Goal: Information Seeking & Learning: Learn about a topic

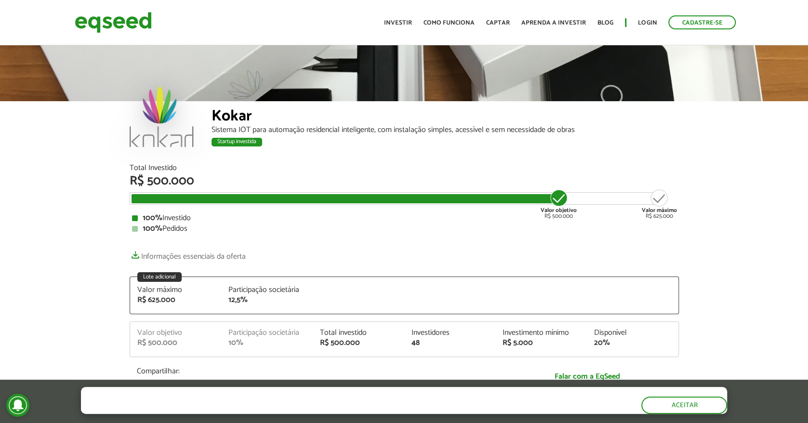
click at [347, 133] on div "Sistema IOT para automação residencial inteligente, com instalação simples, ace…" at bounding box center [445, 130] width 467 height 8
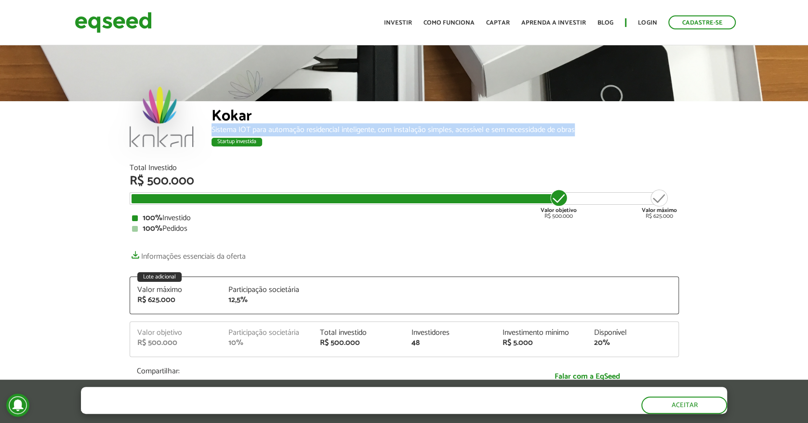
click at [347, 133] on div "Sistema IOT para automação residencial inteligente, com instalação simples, ace…" at bounding box center [445, 130] width 467 height 8
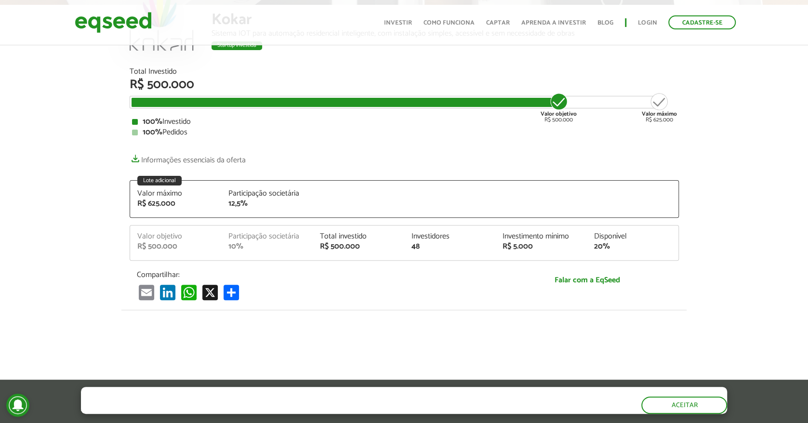
click at [717, 191] on article "Kokar Sistema IOT para automação residencial inteligente, com instalação simple…" at bounding box center [404, 293] width 808 height 692
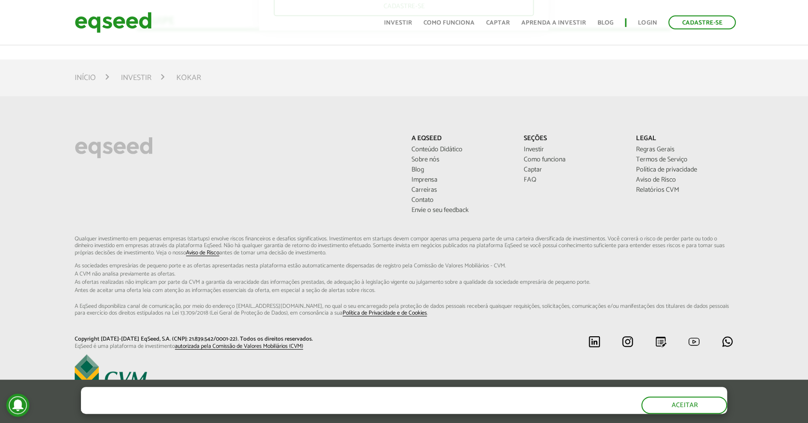
scroll to position [1405, 0]
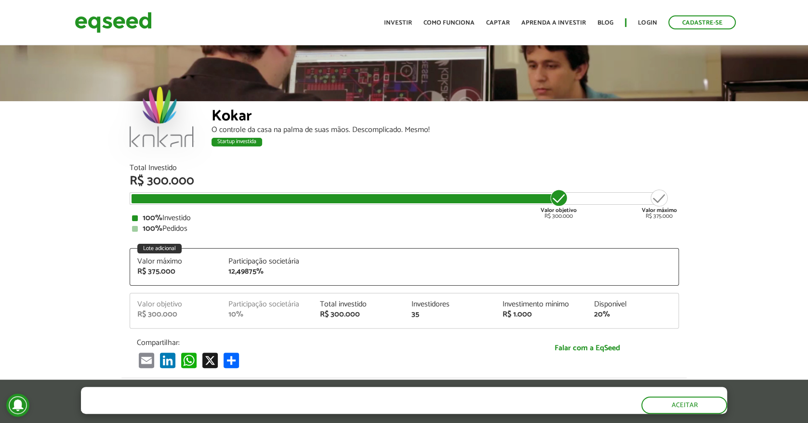
click at [112, 20] on img at bounding box center [113, 23] width 77 height 26
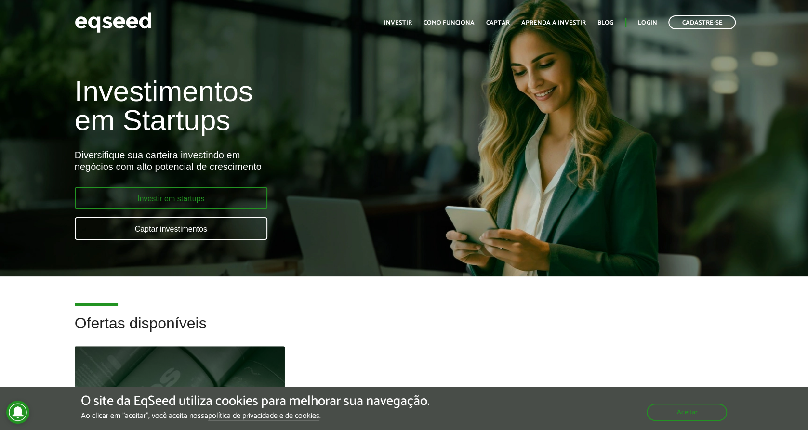
click at [189, 194] on link "Investir em startups" at bounding box center [171, 198] width 193 height 23
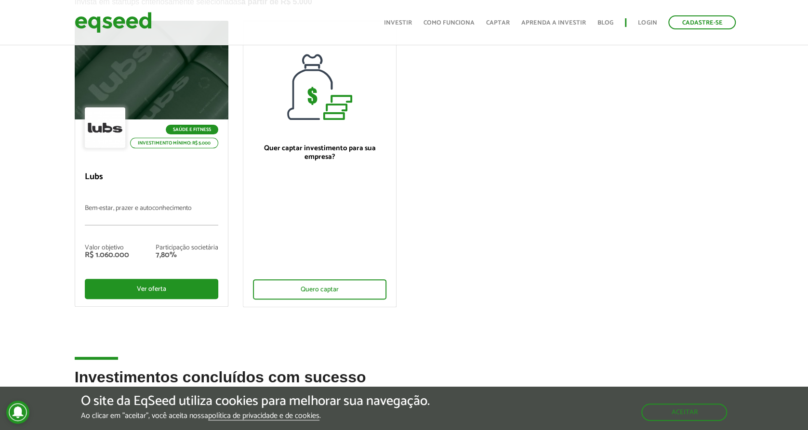
scroll to position [96, 0]
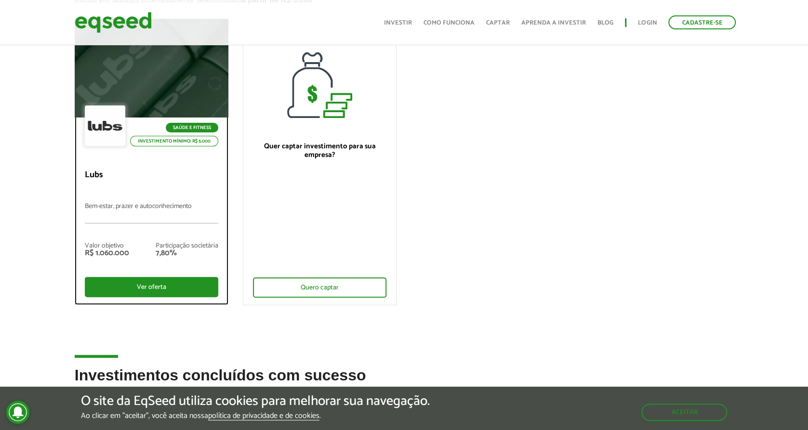
click at [156, 98] on div at bounding box center [151, 68] width 185 height 119
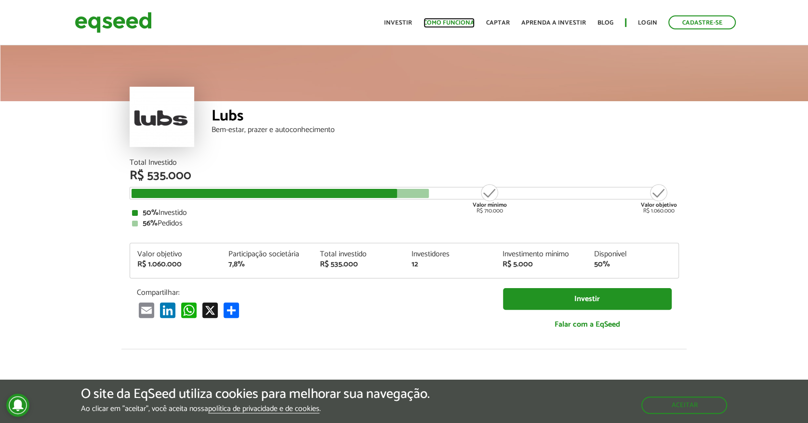
click at [463, 20] on link "Como funciona" at bounding box center [449, 23] width 51 height 6
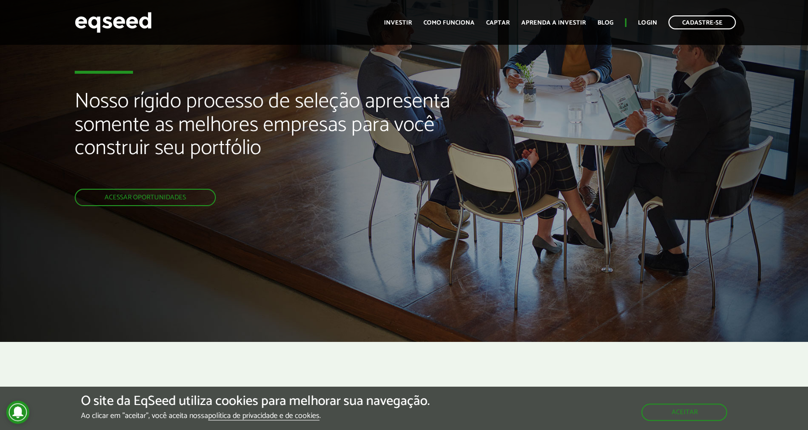
scroll to position [96, 0]
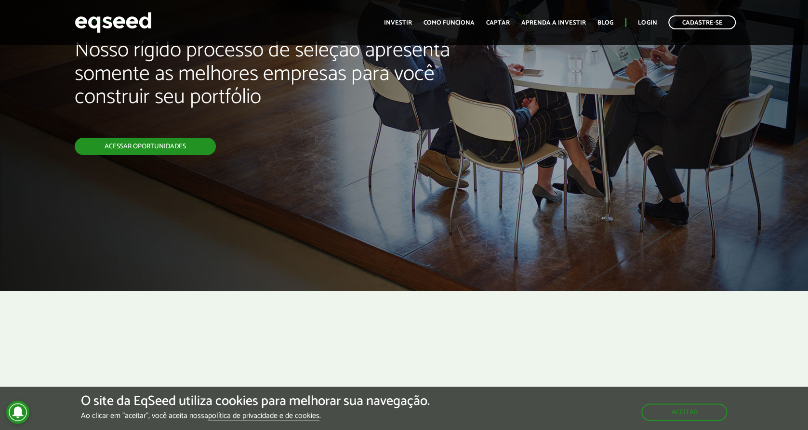
click at [160, 152] on link "Acessar oportunidades" at bounding box center [145, 146] width 141 height 17
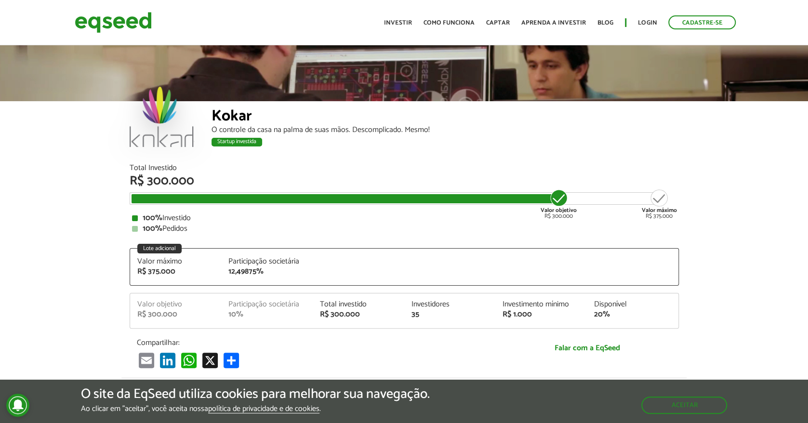
drag, startPoint x: 38, startPoint y: 197, endPoint x: 81, endPoint y: 69, distance: 134.9
click at [38, 197] on article "Kokar O controle da casa na palma de suas mãos. Descomplicado. Mesmo! Startup i…" at bounding box center [404, 374] width 808 height 663
click at [239, 116] on div "Kokar" at bounding box center [445, 117] width 467 height 18
copy div "Kokar"
